Goal: Information Seeking & Learning: Learn about a topic

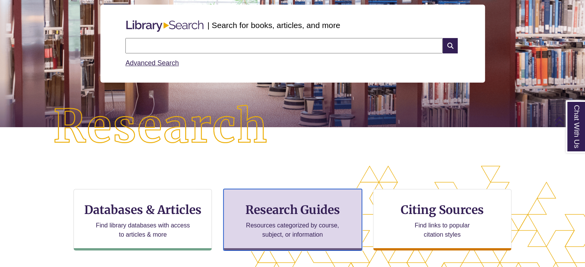
click at [260, 195] on div "Research Guides Resources categorized by course, subject, or information" at bounding box center [292, 220] width 138 height 62
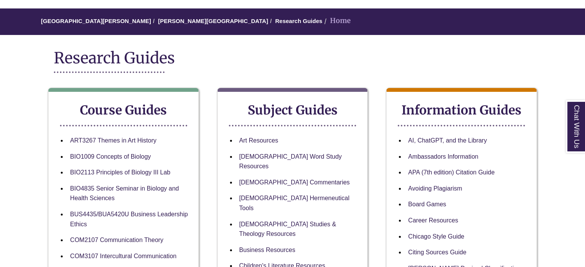
scroll to position [61, 0]
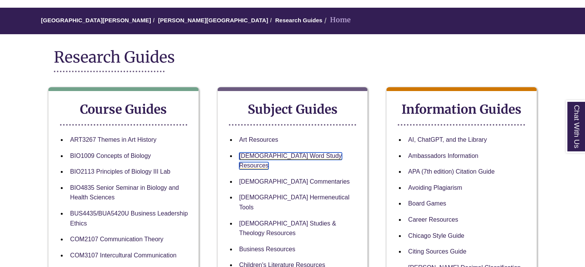
click at [272, 156] on link "Bible Word Study Resources" at bounding box center [290, 161] width 103 height 17
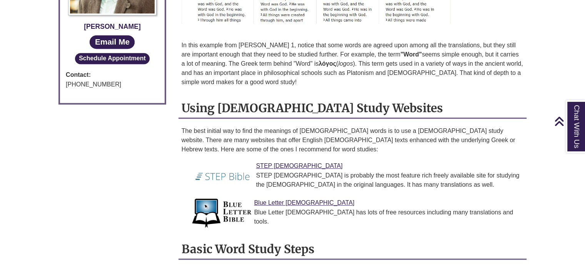
scroll to position [522, 0]
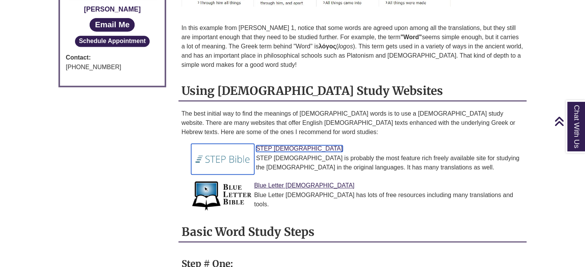
click at [264, 145] on link "STEP [DEMOGRAPHIC_DATA]" at bounding box center [299, 148] width 87 height 7
